Goal: Complete application form

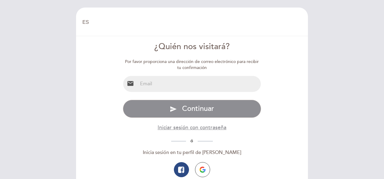
select select "es"
click at [186, 87] on input "email" at bounding box center [199, 84] width 123 height 16
type input "[EMAIL_ADDRESS][DOMAIN_NAME]"
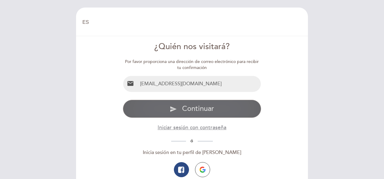
click at [185, 109] on button "send Continuar" at bounding box center [192, 109] width 138 height 18
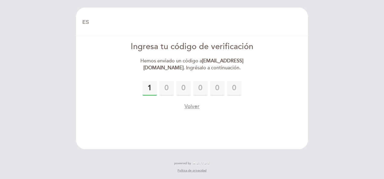
type input "1"
type input "4"
type input "1"
type input "7"
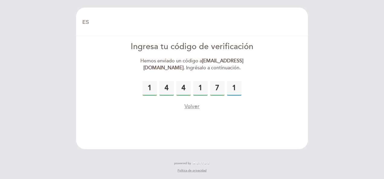
type input "1"
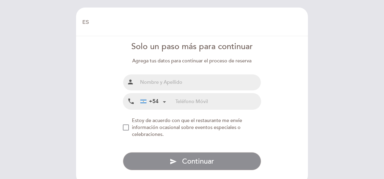
click at [184, 87] on input "text" at bounding box center [199, 83] width 123 height 16
type input "[PERSON_NAME]"
click at [187, 102] on input "tel" at bounding box center [217, 102] width 85 height 16
click at [167, 101] on div "+54" at bounding box center [153, 101] width 30 height 15
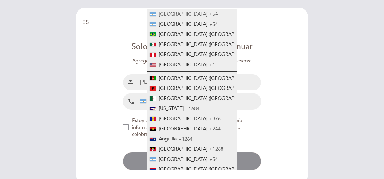
click at [169, 12] on span "[GEOGRAPHIC_DATA]" at bounding box center [183, 14] width 49 height 6
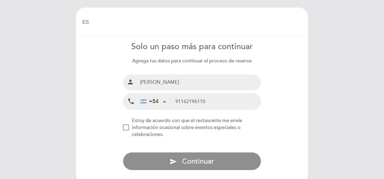
type input "91162196110"
click at [128, 127] on div "NEW_MODAL_AGREE_RESTAURANT_SEND_OCCASIONAL_INFO" at bounding box center [126, 128] width 6 height 6
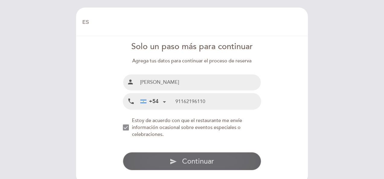
click at [141, 156] on button "send Continuar" at bounding box center [192, 161] width 138 height 18
